Goal: Transaction & Acquisition: Purchase product/service

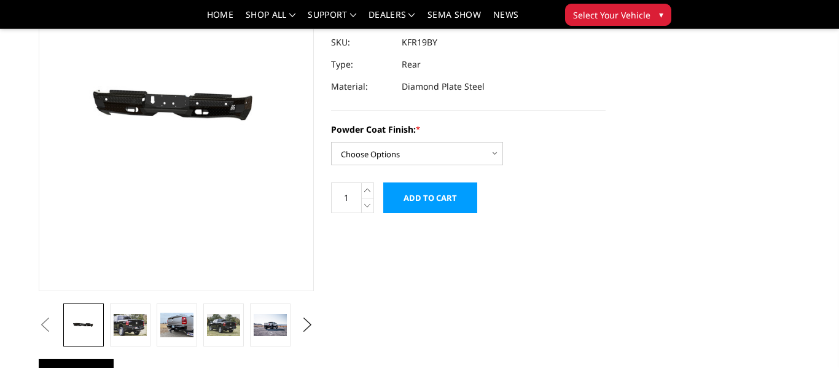
scroll to position [141, 0]
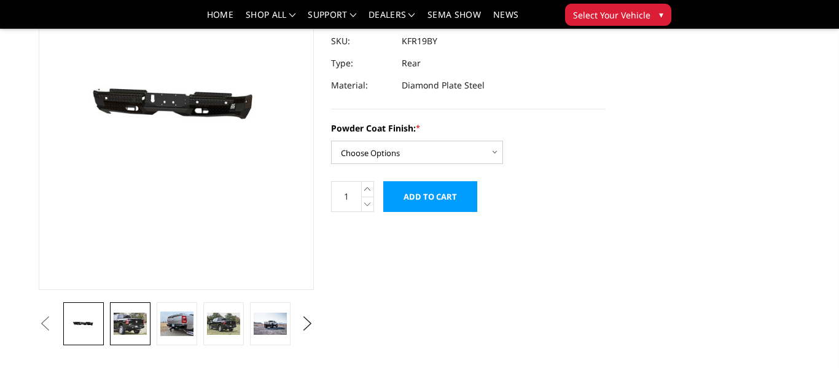
click at [133, 322] on img at bounding box center [130, 324] width 33 height 22
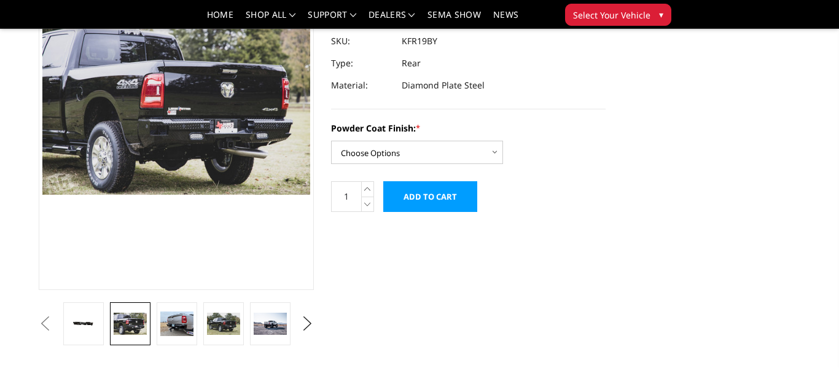
scroll to position [115, 0]
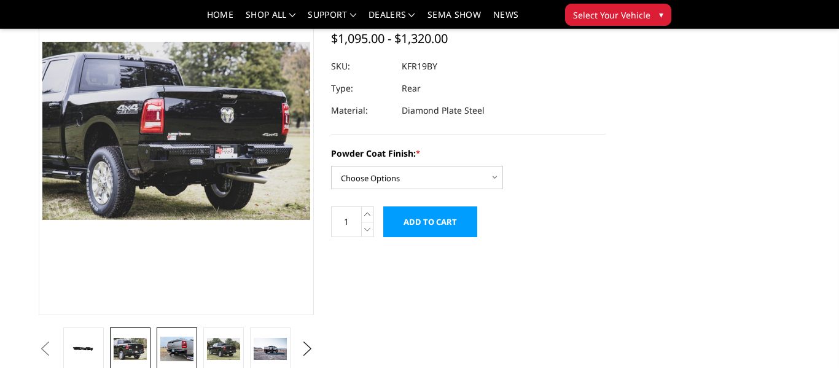
click at [170, 346] on img at bounding box center [176, 349] width 33 height 25
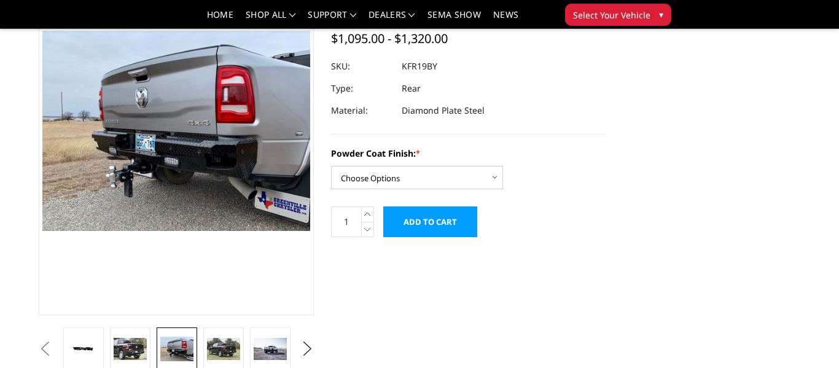
scroll to position [104, 0]
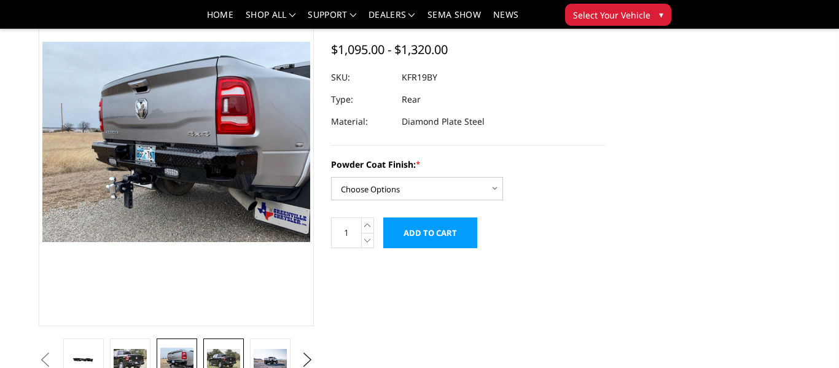
click at [216, 361] on img at bounding box center [223, 360] width 33 height 22
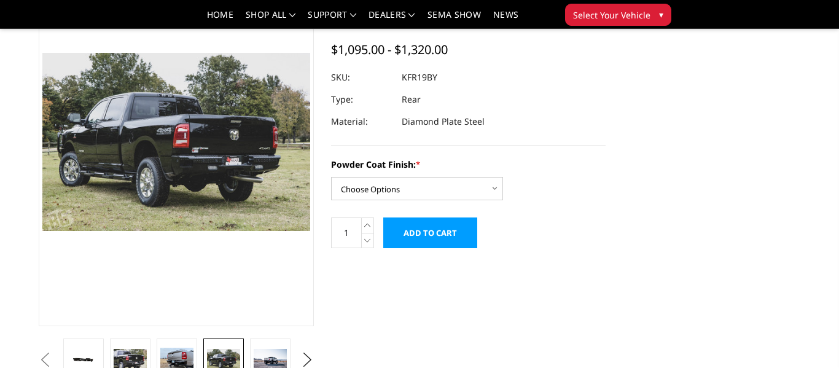
scroll to position [115, 0]
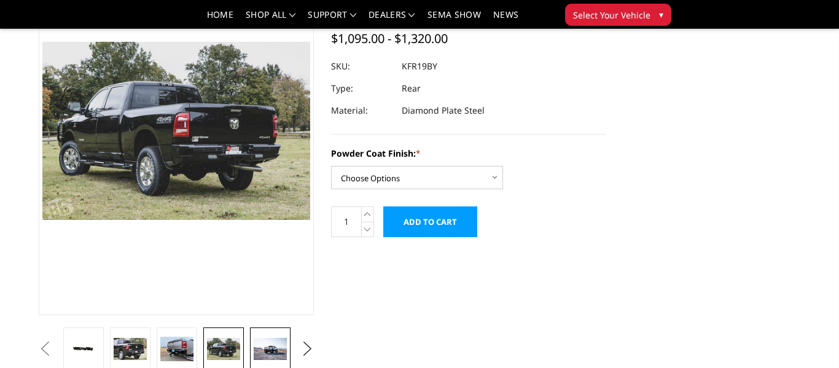
click at [266, 356] on img at bounding box center [270, 349] width 33 height 22
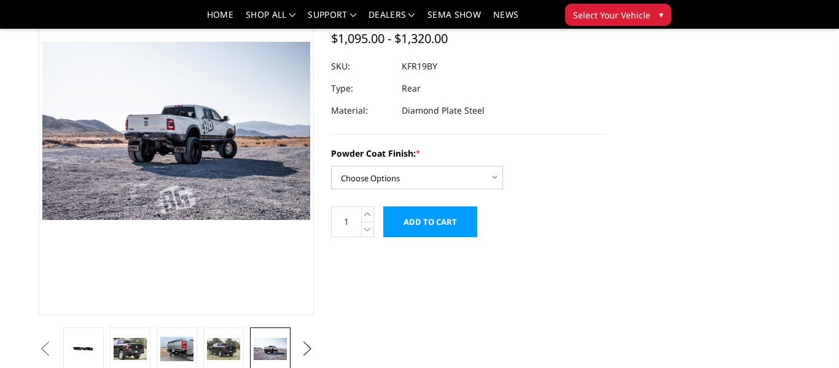
click at [307, 349] on button "Next" at bounding box center [307, 349] width 18 height 18
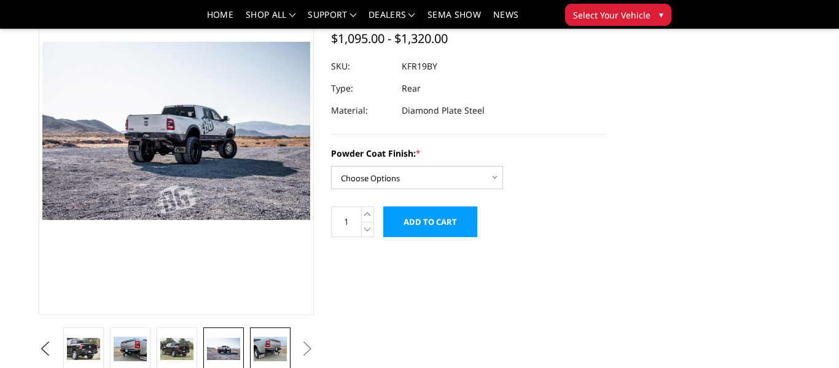
click at [263, 348] on img at bounding box center [270, 349] width 33 height 25
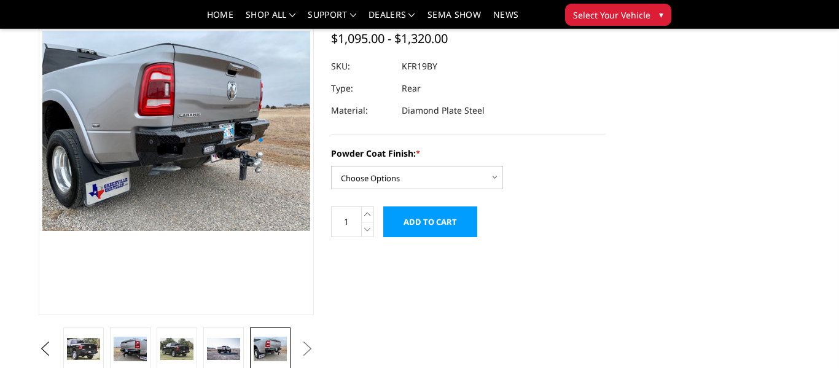
scroll to position [104, 0]
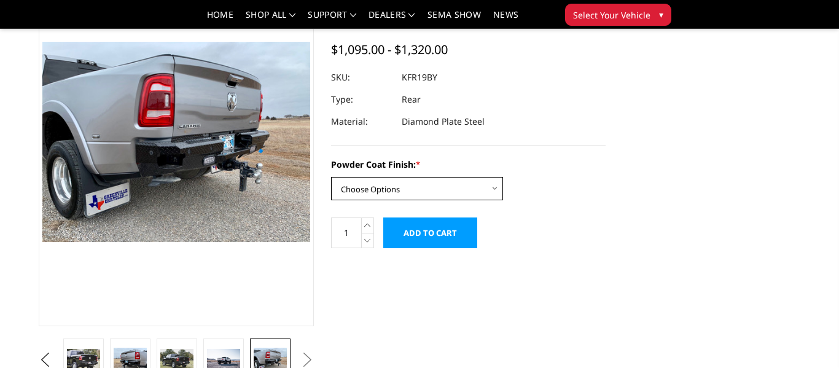
click at [388, 194] on select "Choose Options Bare Metal Gloss Black Powder Coat Textured Black Powder Coat" at bounding box center [417, 188] width 172 height 23
select select "3416"
click at [331, 177] on select "Choose Options Bare Metal Gloss Black Powder Coat Textured Black Powder Coat" at bounding box center [417, 188] width 172 height 23
